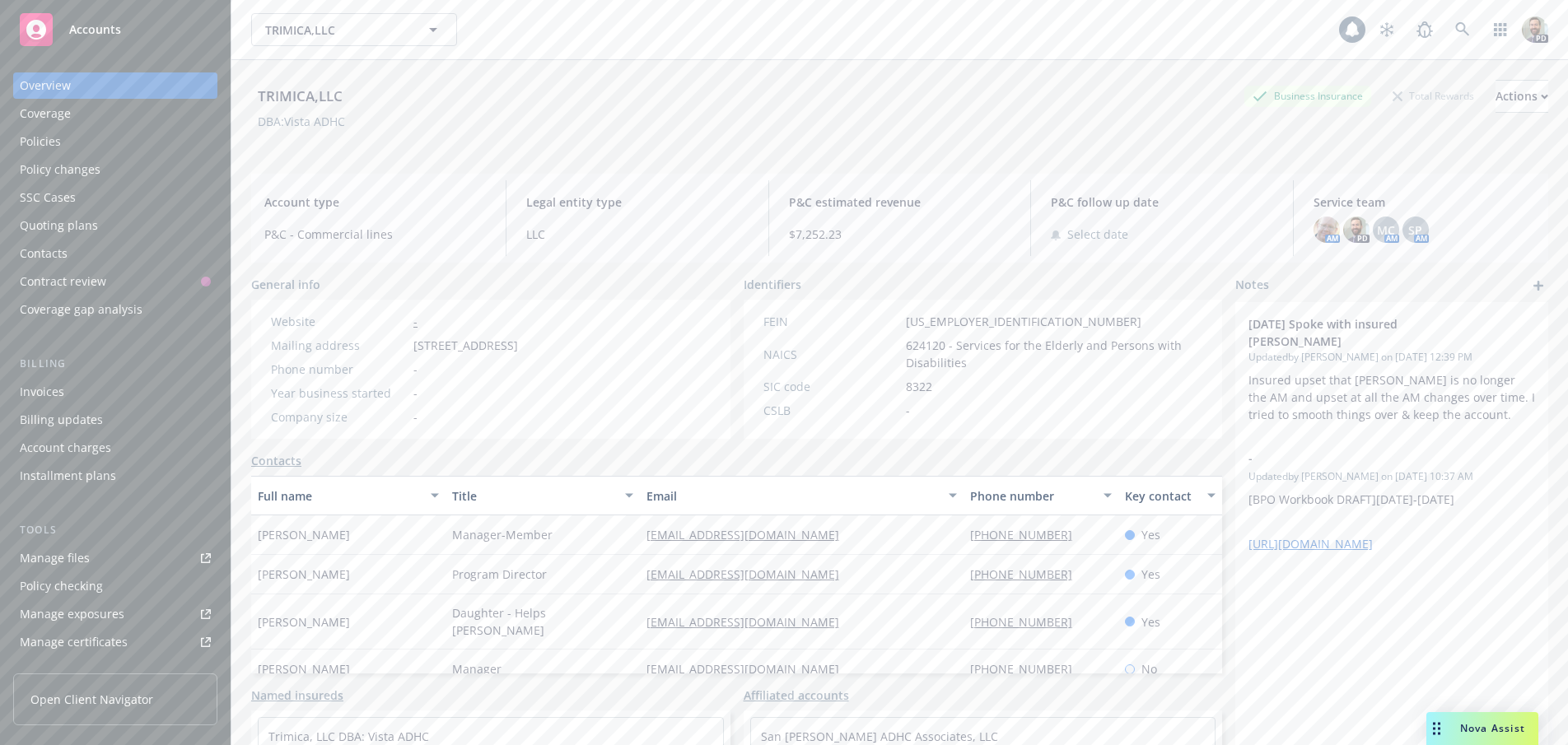
scroll to position [135, 0]
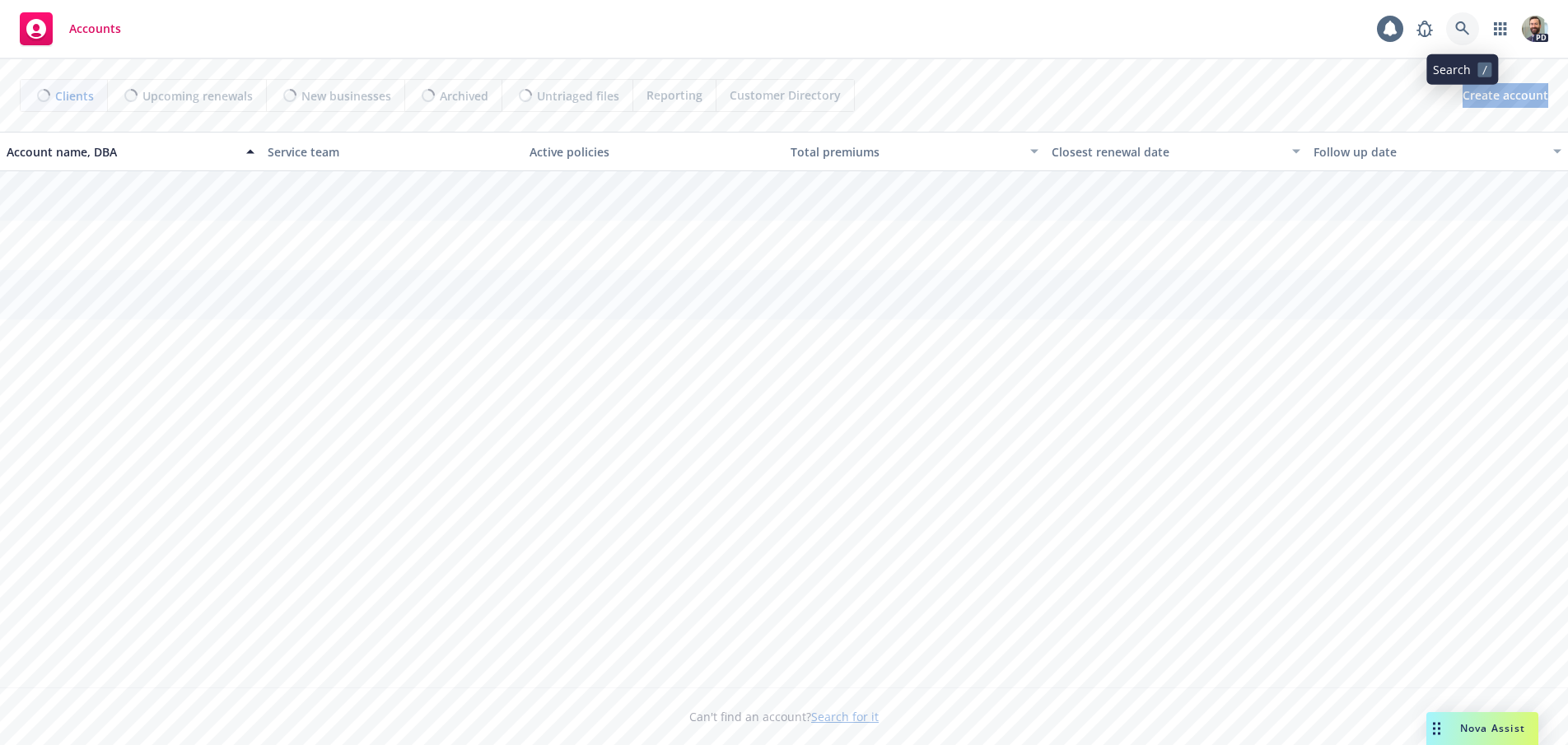
click at [1456, 27] on icon at bounding box center [1462, 29] width 14 height 14
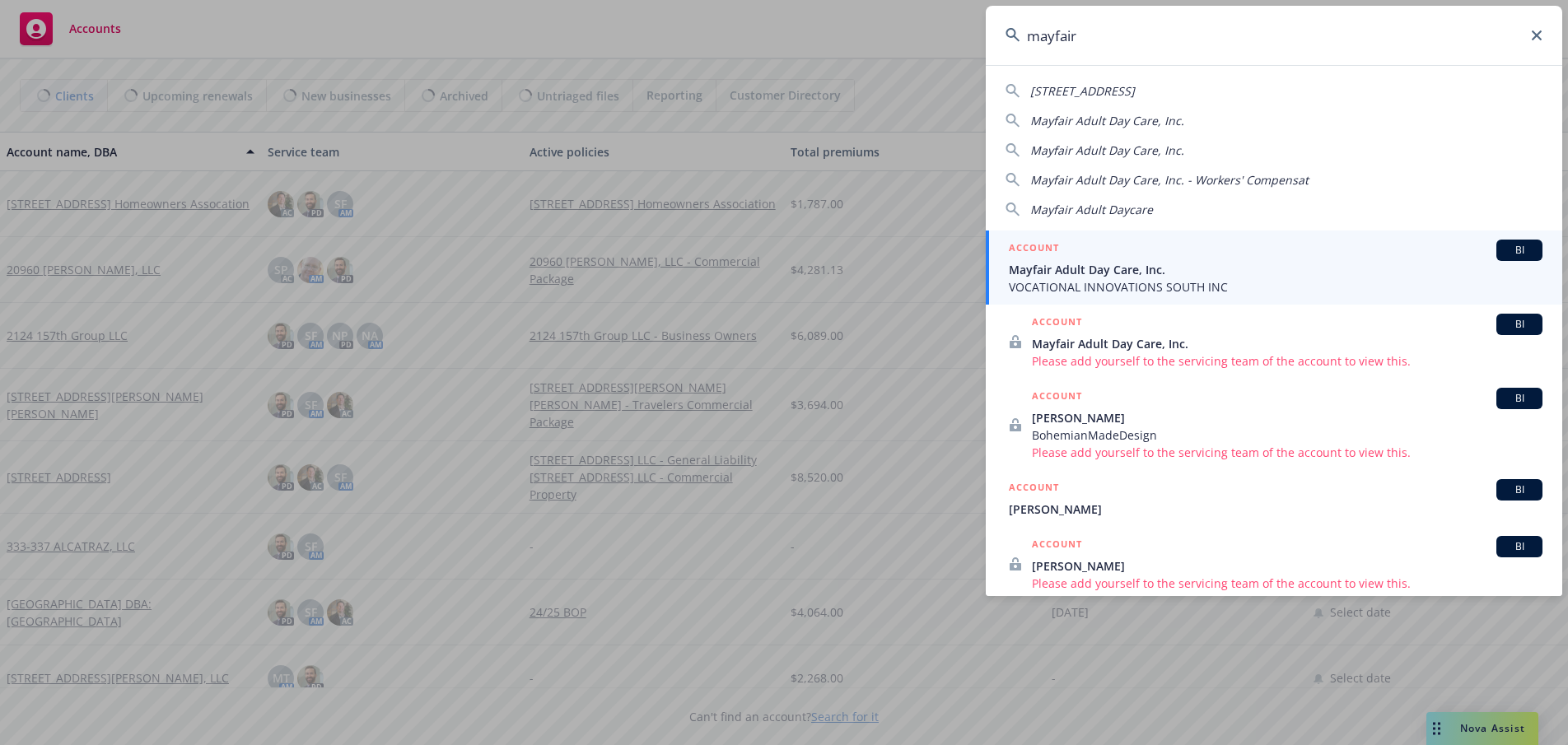
type input "mayfair"
drag, startPoint x: 1044, startPoint y: 271, endPoint x: 1033, endPoint y: 272, distance: 11.0
click at [1044, 272] on span "Mayfair Adult Day Care, Inc." at bounding box center [1276, 269] width 534 height 17
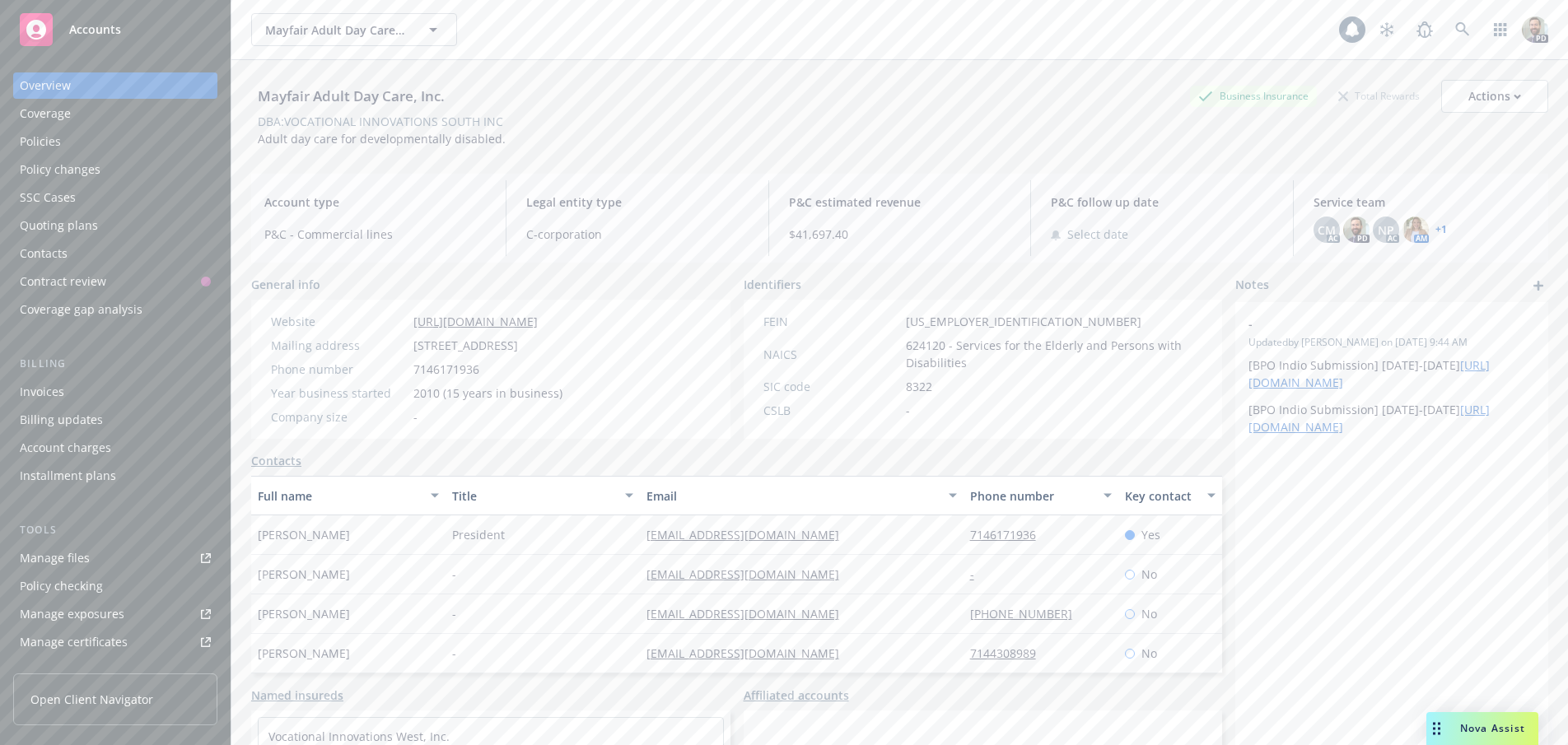
click at [42, 137] on div "Policies" at bounding box center [40, 141] width 41 height 26
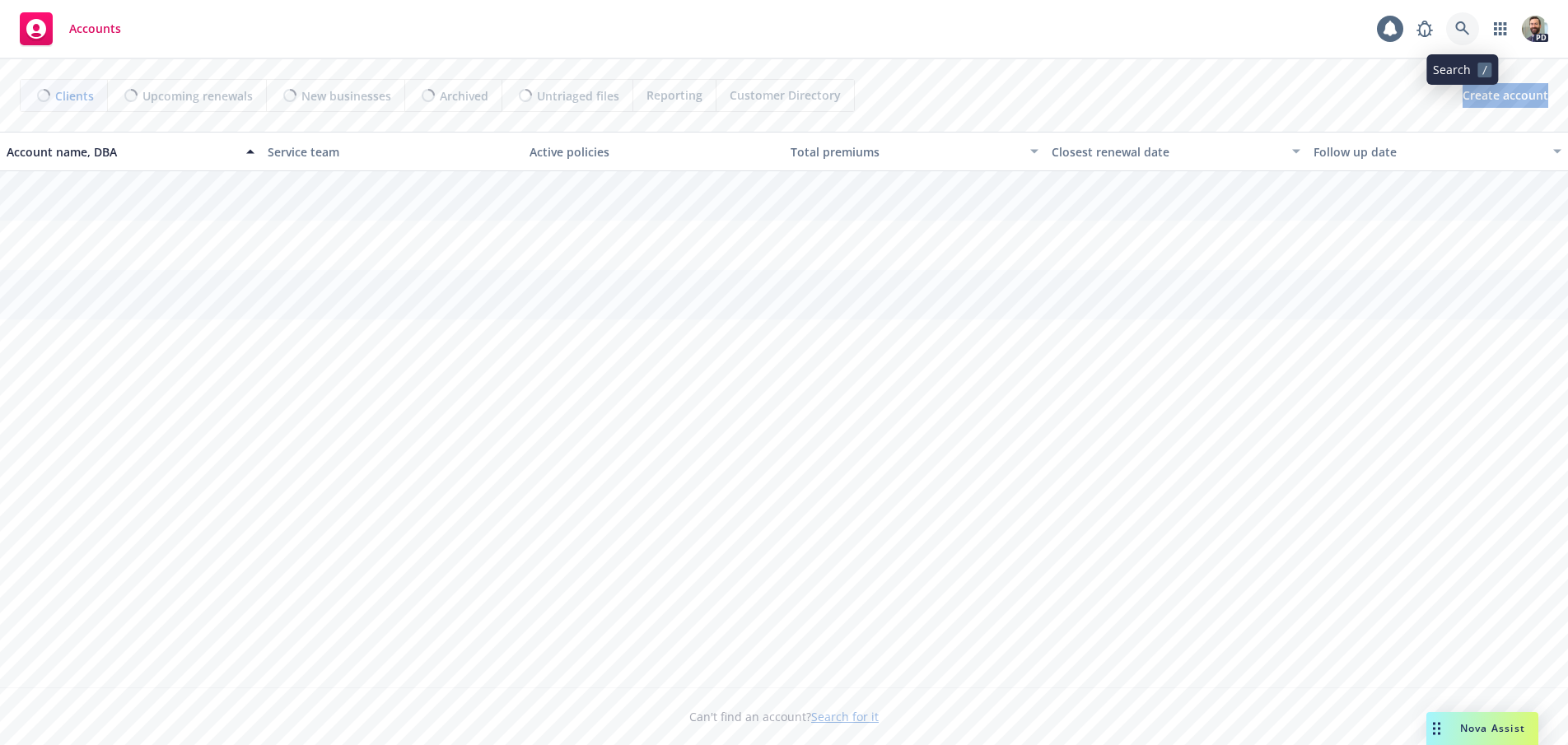
click at [1461, 32] on icon at bounding box center [1462, 29] width 15 height 15
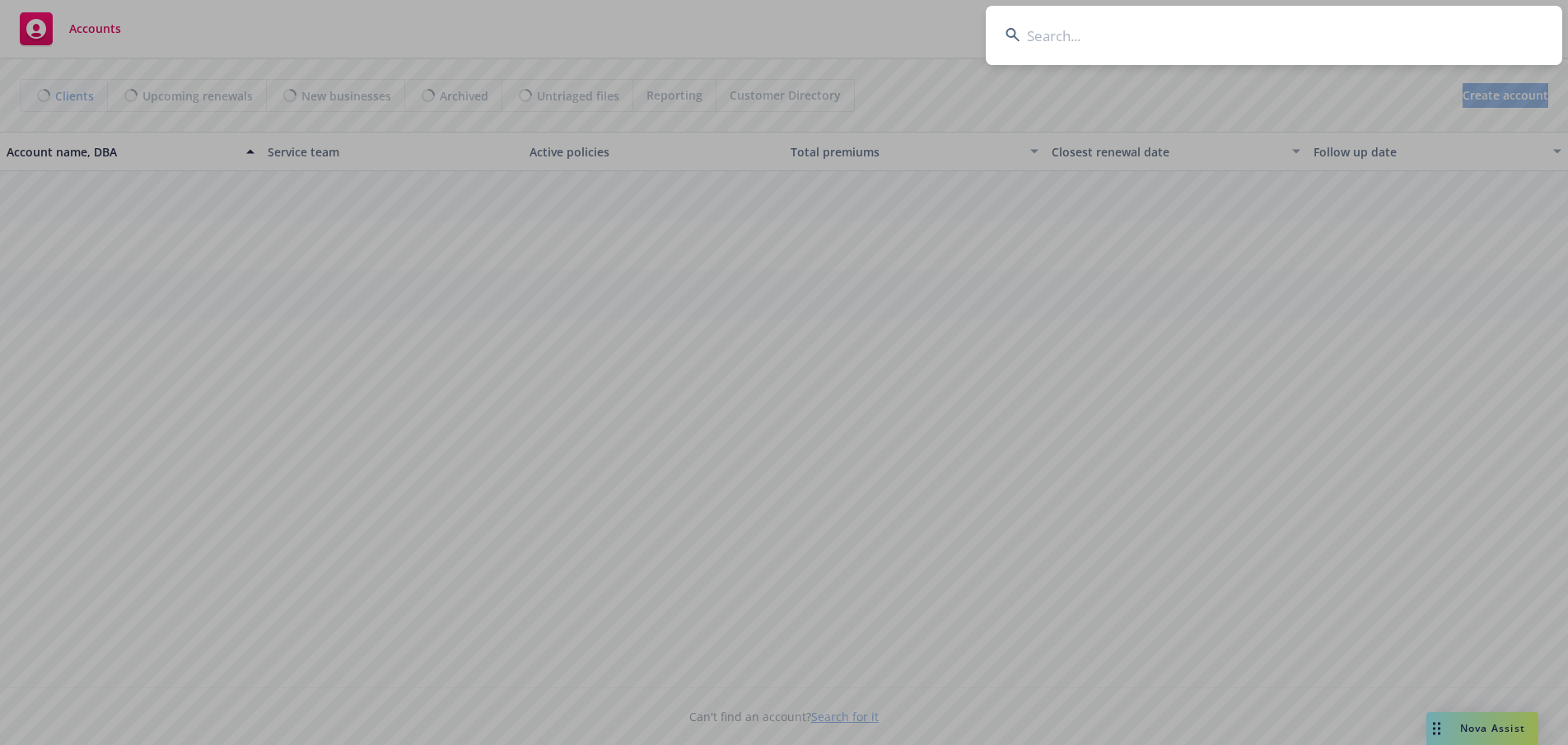
click at [1423, 29] on input at bounding box center [1273, 36] width 576 height 59
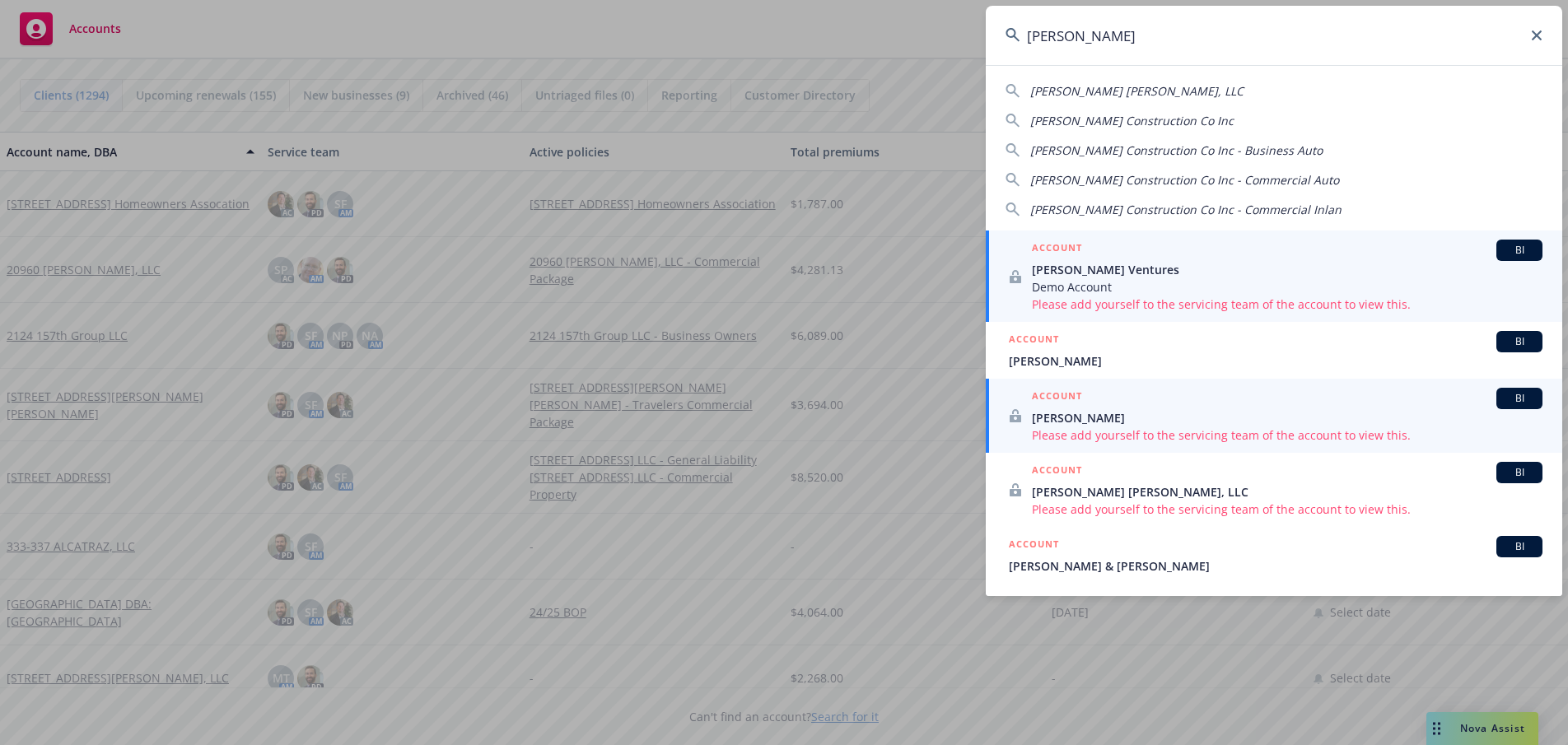
scroll to position [82, 0]
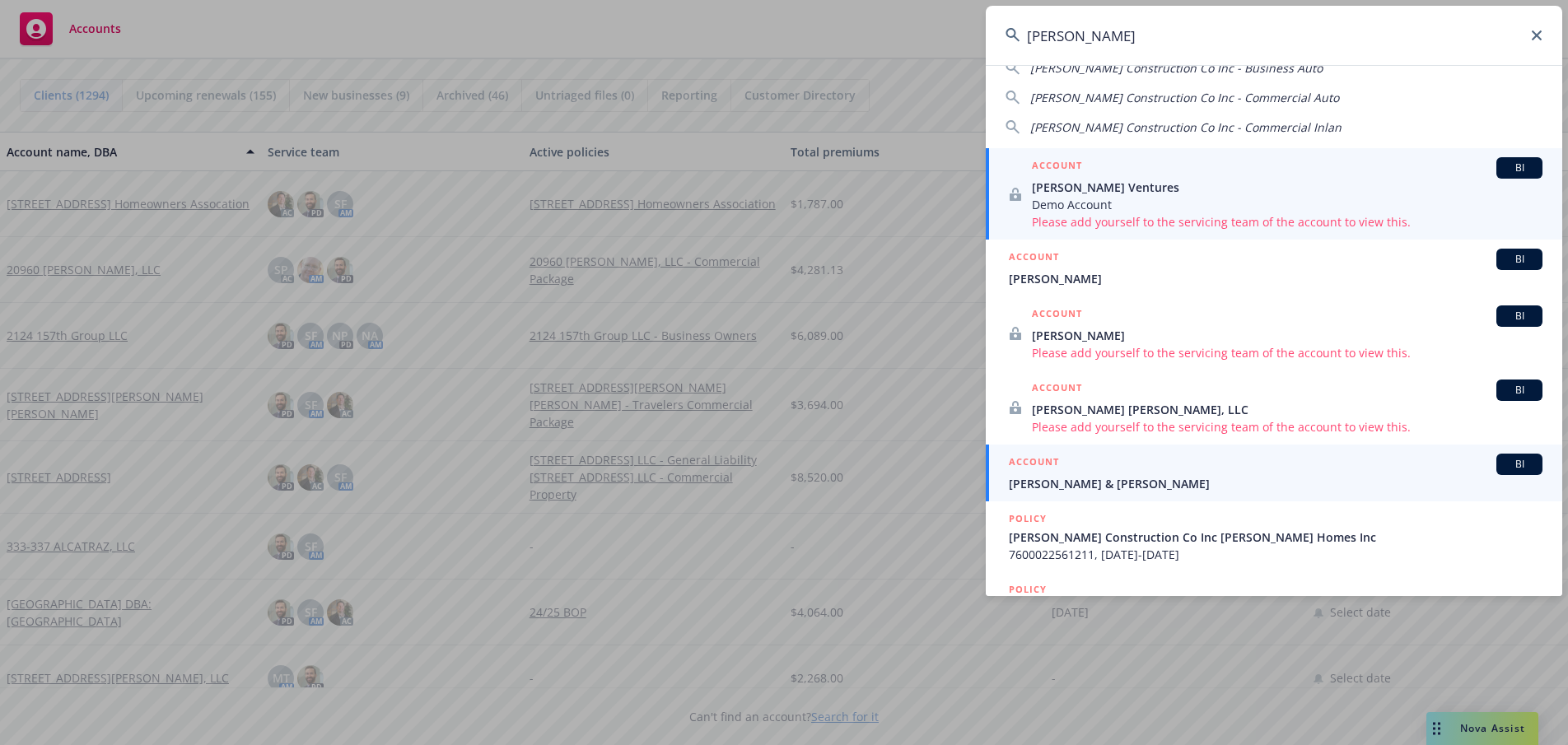
type input "[PERSON_NAME]"
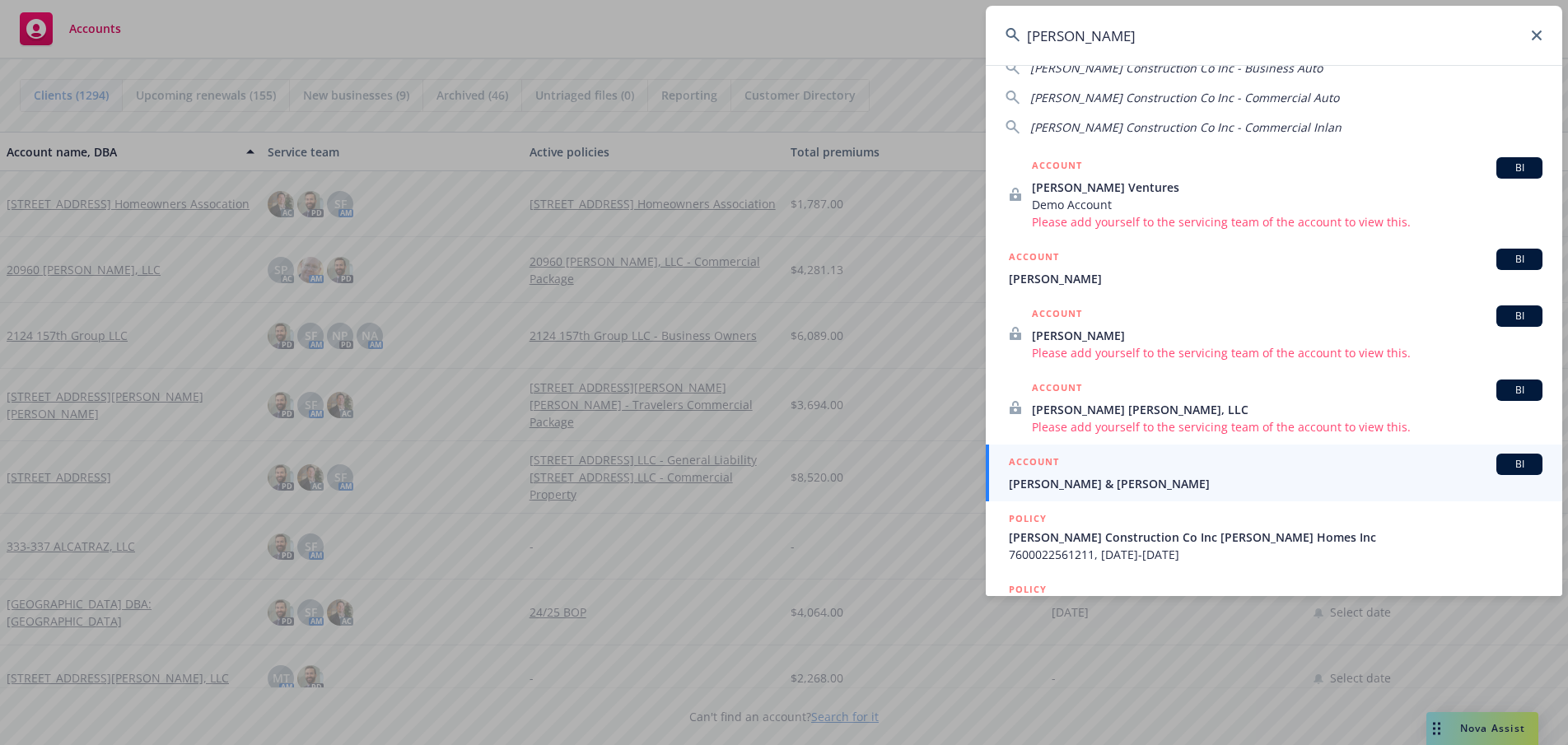
click at [1073, 477] on span "[PERSON_NAME] & [PERSON_NAME]" at bounding box center [1276, 483] width 534 height 17
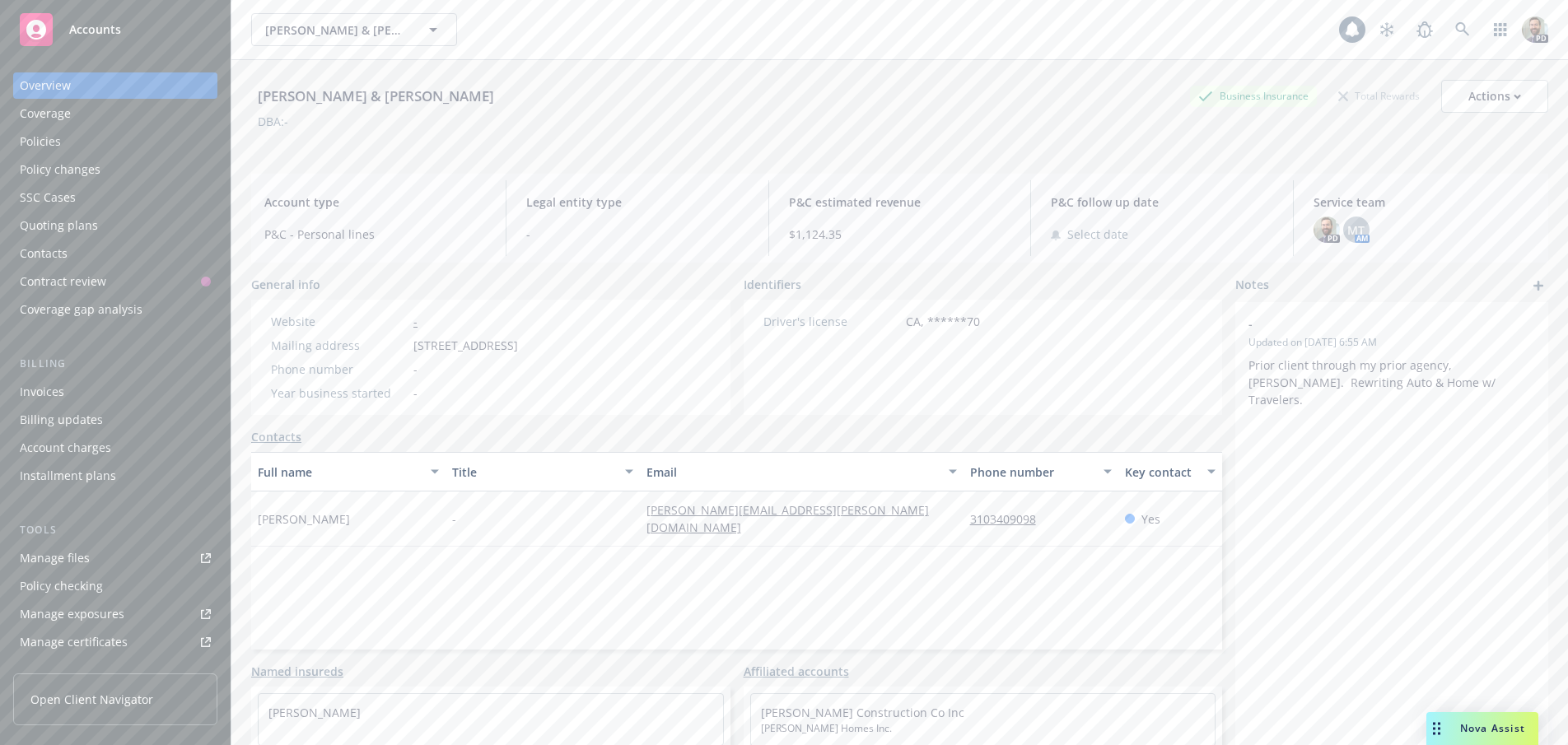
click at [52, 133] on div "Policies" at bounding box center [40, 141] width 41 height 26
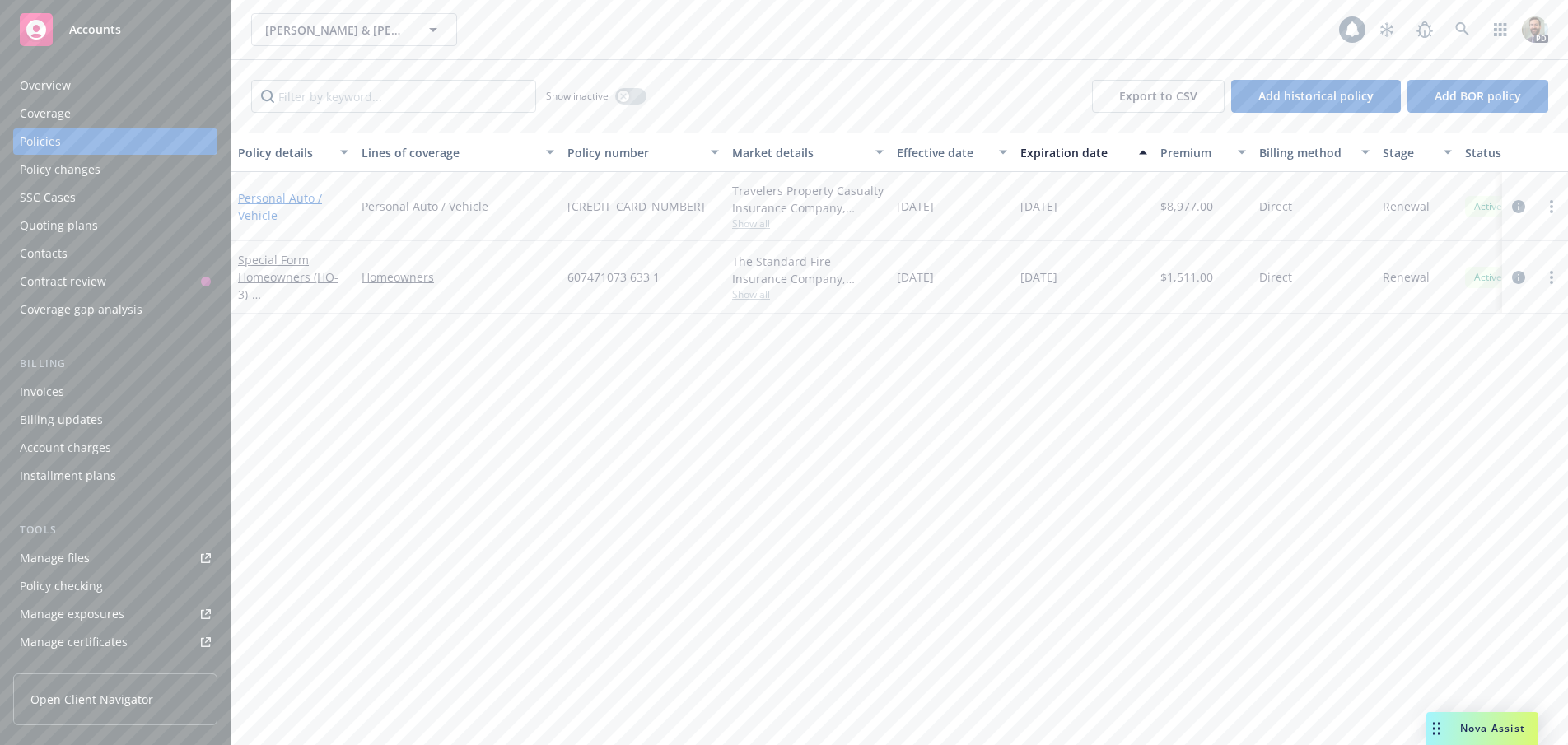
click at [263, 198] on link "Personal Auto / Vehicle" at bounding box center [280, 206] width 84 height 33
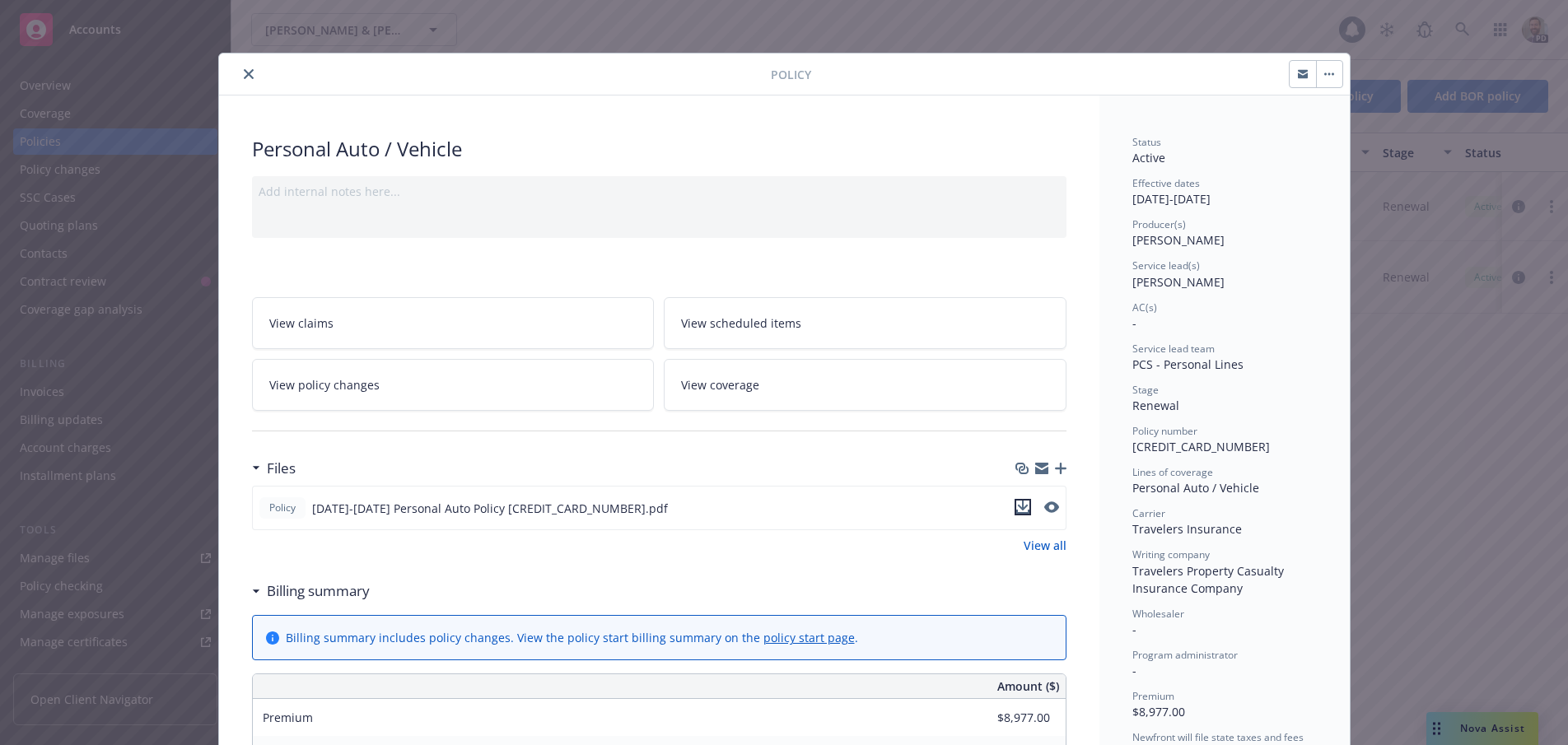
click at [1016, 508] on icon "download file" at bounding box center [1022, 507] width 13 height 13
click at [244, 74] on icon "close" at bounding box center [248, 74] width 10 height 10
